Goal: Transaction & Acquisition: Book appointment/travel/reservation

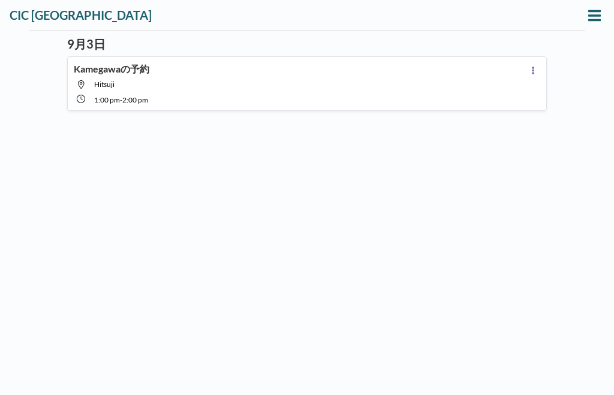
click at [593, 13] on icon at bounding box center [594, 15] width 13 height 14
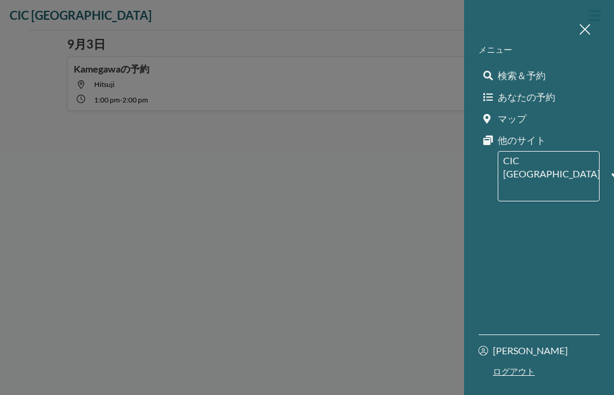
click at [542, 75] on span "検索＆予約" at bounding box center [521, 75] width 48 height 12
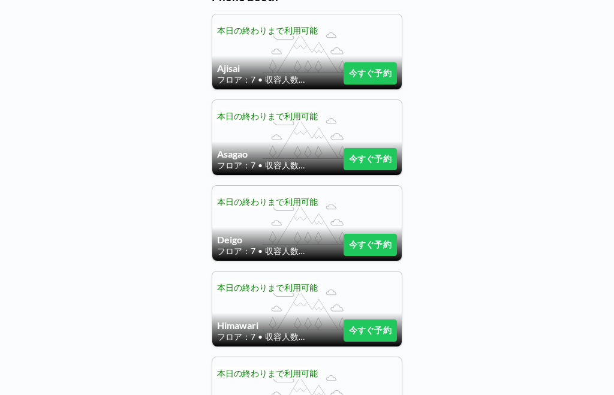
scroll to position [279, 0]
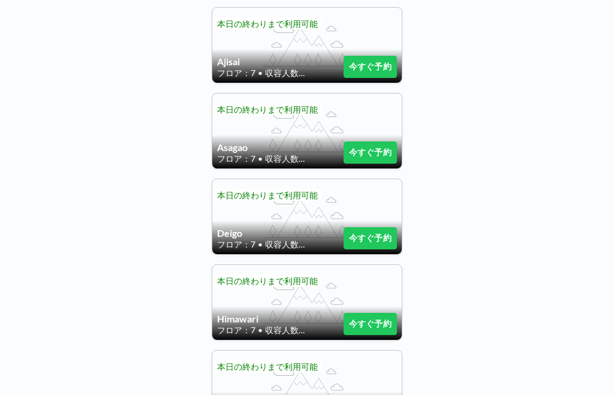
click at [382, 243] on button "今すぐ予約" at bounding box center [369, 238] width 53 height 22
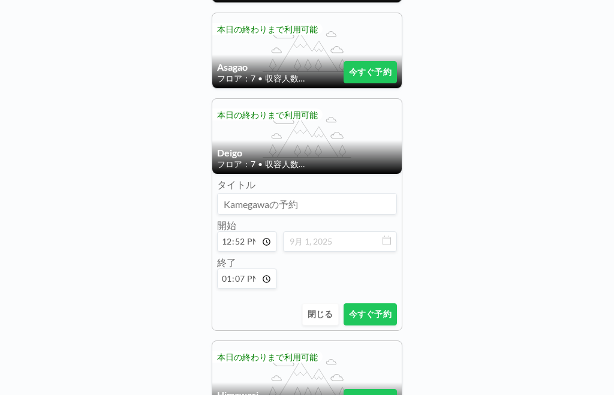
scroll to position [359, 0]
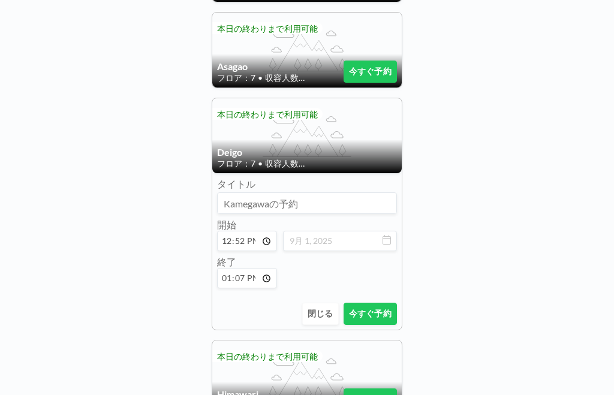
click at [254, 248] on input "12:52" at bounding box center [247, 241] width 60 height 20
type input "13:52"
type input "14:07"
type input "13:00"
click at [256, 279] on input "14:07" at bounding box center [247, 278] width 60 height 20
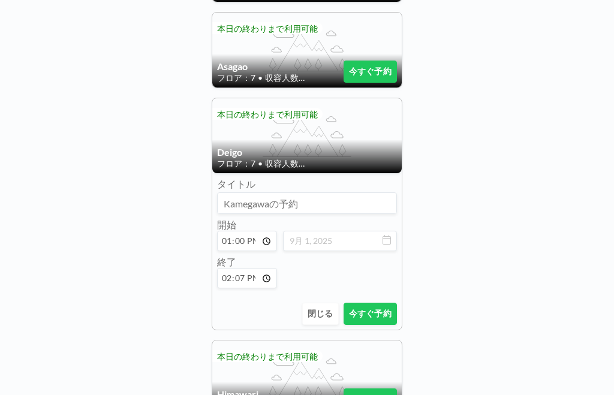
type input "14:00"
click at [380, 319] on button "今すぐ予約" at bounding box center [369, 314] width 53 height 22
